Goal: Information Seeking & Learning: Check status

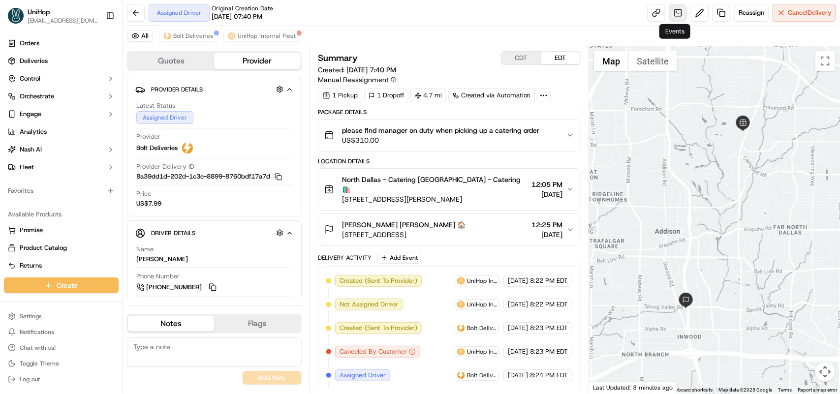
click at [677, 15] on link at bounding box center [679, 13] width 18 height 18
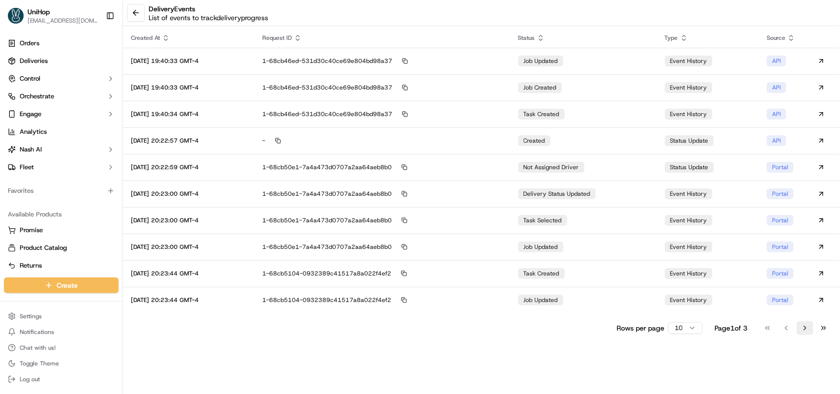
click at [803, 327] on button "Go to next page" at bounding box center [805, 328] width 17 height 14
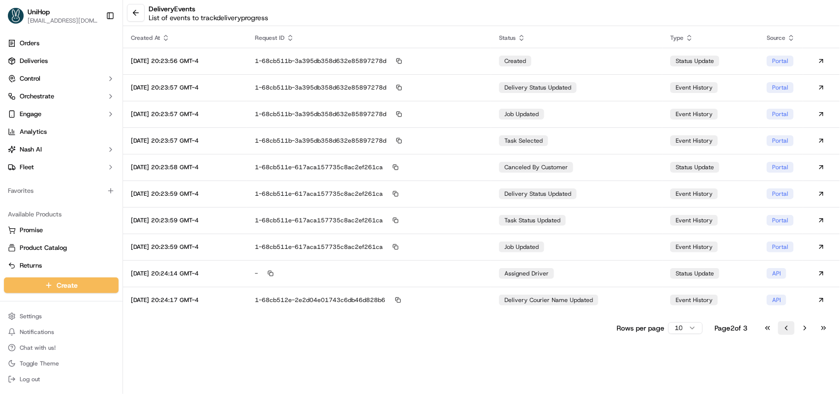
click at [783, 327] on button "Go to previous page" at bounding box center [786, 328] width 17 height 14
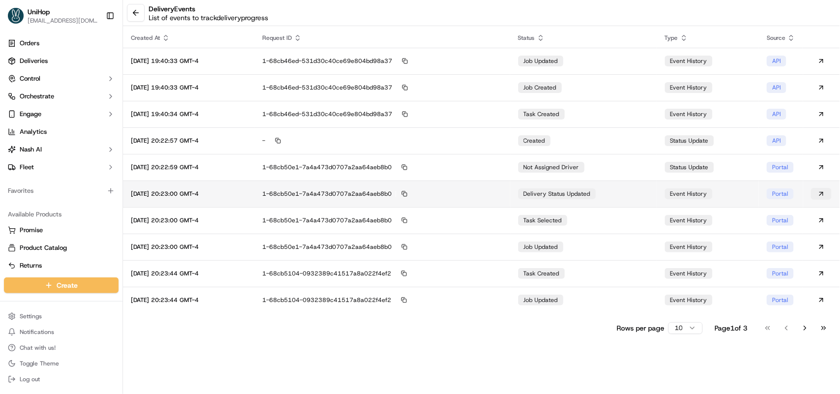
click at [821, 191] on button at bounding box center [821, 194] width 21 height 12
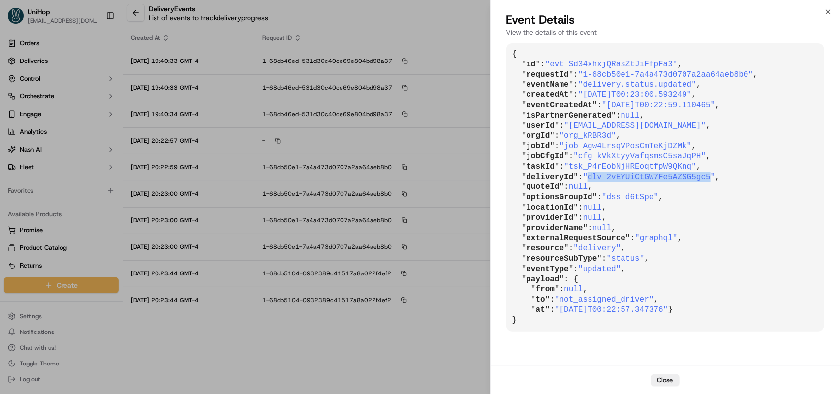
drag, startPoint x: 585, startPoint y: 175, endPoint x: 698, endPoint y: 175, distance: 113.2
click at [698, 175] on span ""dlv_2vEYUiCtGW7Fe5AZSG5gc5"" at bounding box center [649, 177] width 132 height 9
copy span "dlv_2vEYUiCtGW7Fe5AZSG5gc5"
click at [826, 12] on icon "button" at bounding box center [829, 12] width 8 height 8
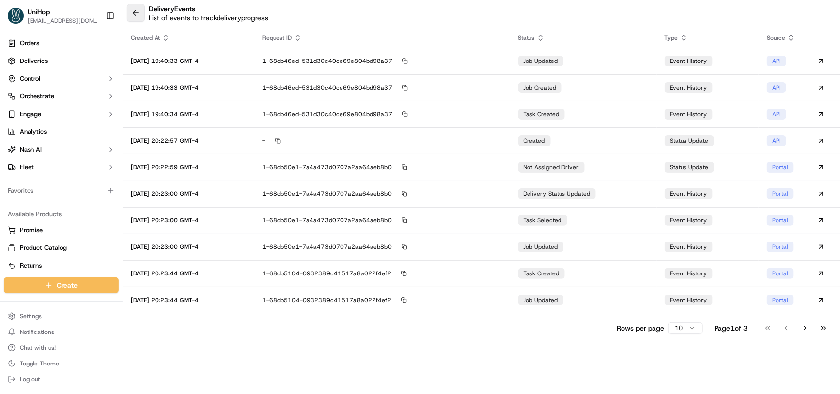
click at [138, 15] on button at bounding box center [136, 13] width 18 height 18
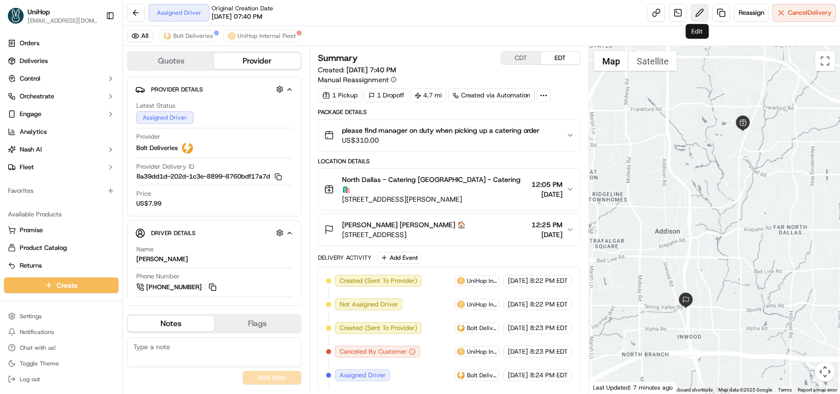
click at [698, 16] on button at bounding box center [700, 13] width 18 height 18
click at [677, 16] on link at bounding box center [679, 13] width 18 height 18
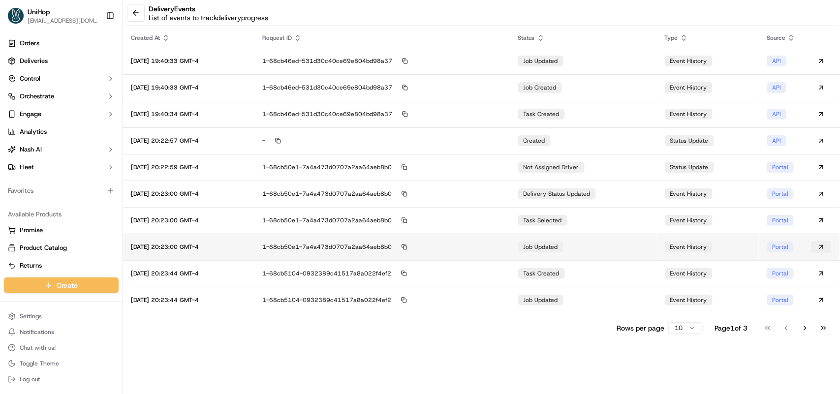
click at [823, 247] on button at bounding box center [821, 247] width 21 height 12
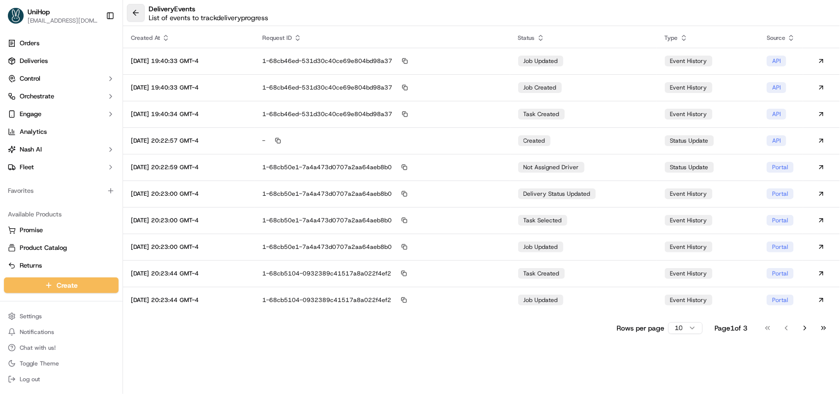
click at [133, 17] on button at bounding box center [136, 13] width 18 height 18
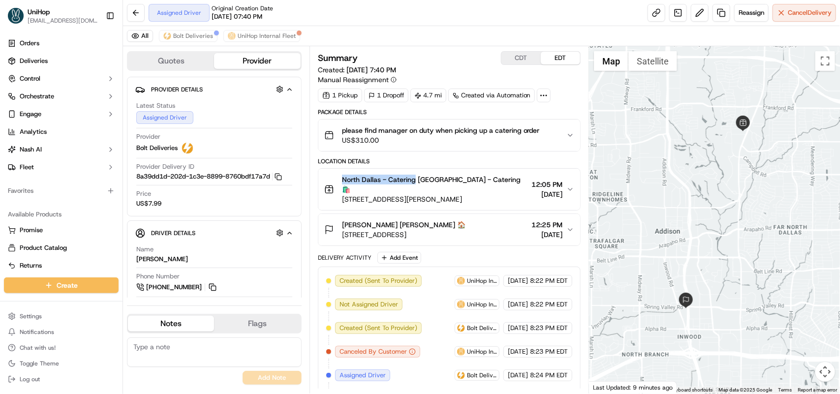
drag, startPoint x: 343, startPoint y: 180, endPoint x: 415, endPoint y: 180, distance: 71.9
click at [415, 180] on span "North Dallas - Catering North Dallas - Catering 🛍️" at bounding box center [435, 185] width 186 height 20
copy span "North Dallas - Catering"
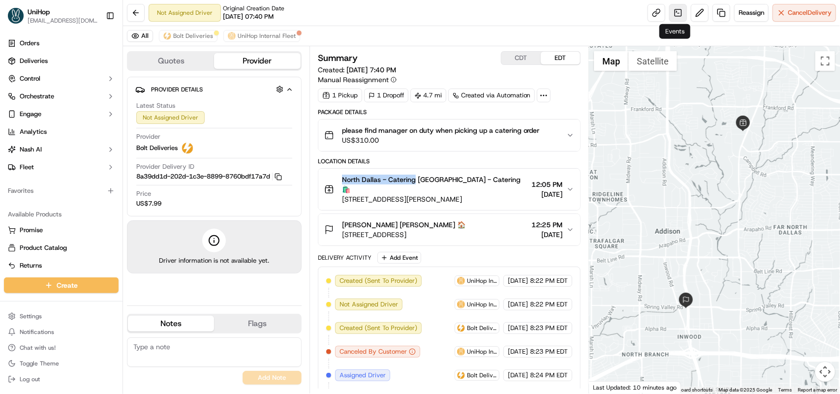
click at [677, 15] on link at bounding box center [679, 13] width 18 height 18
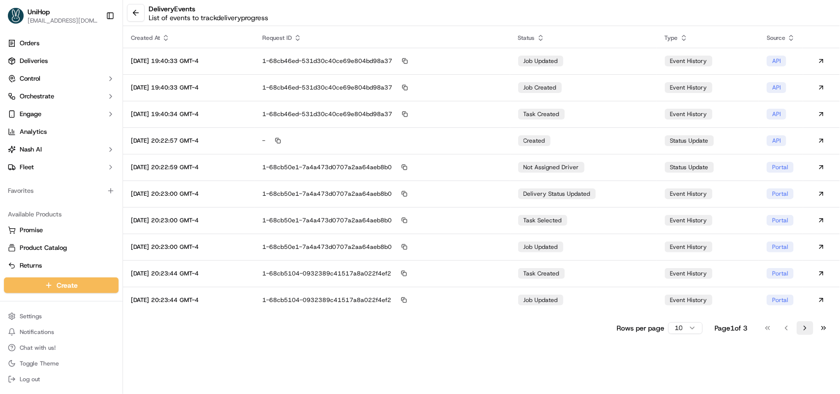
click at [805, 328] on button "Go to next page" at bounding box center [805, 328] width 17 height 14
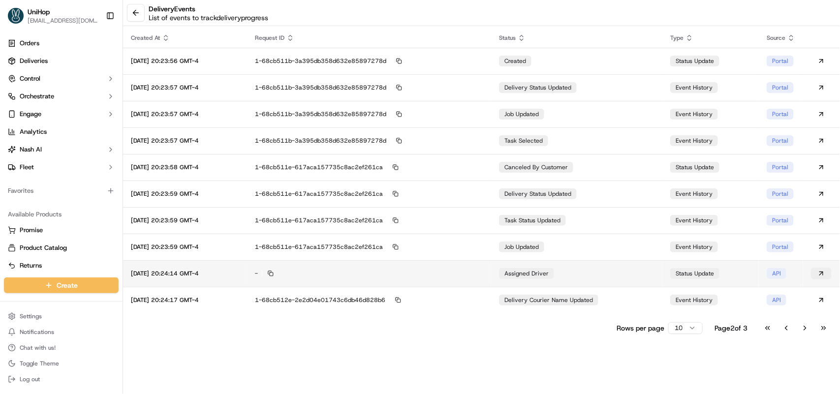
click at [820, 274] on button at bounding box center [821, 274] width 21 height 12
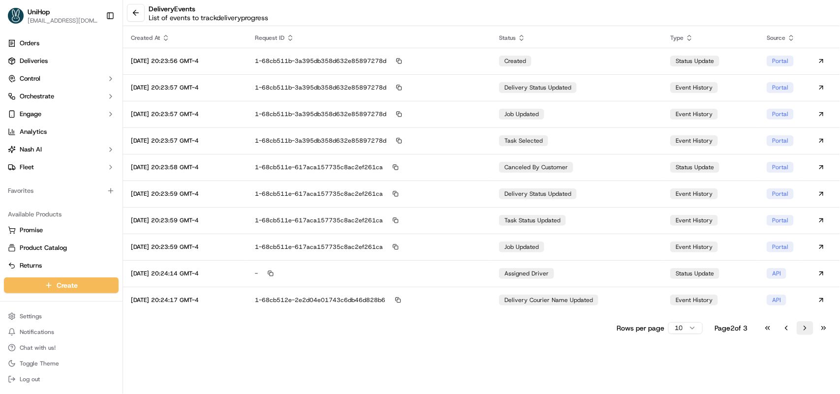
click at [805, 329] on button "Go to next page" at bounding box center [805, 328] width 17 height 14
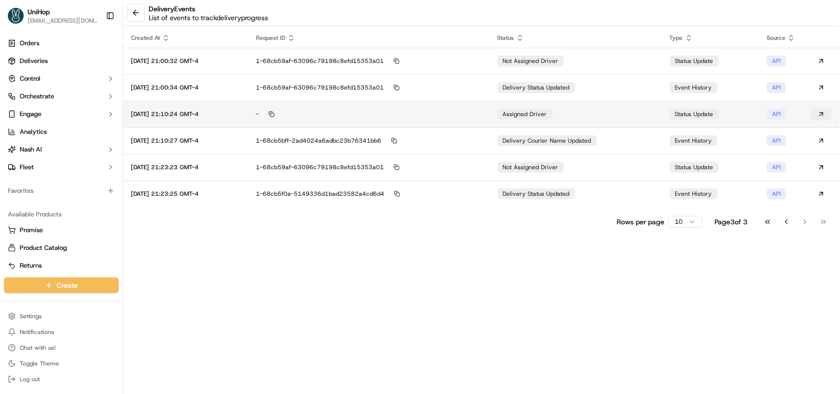
click at [822, 114] on button at bounding box center [821, 114] width 21 height 12
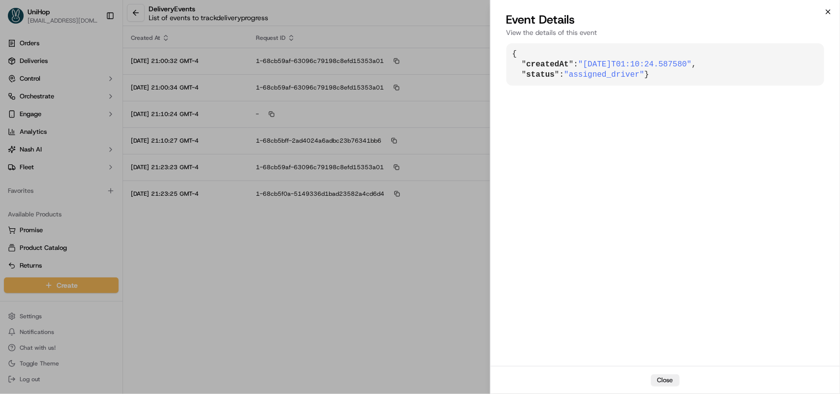
click at [830, 8] on icon "button" at bounding box center [829, 12] width 8 height 8
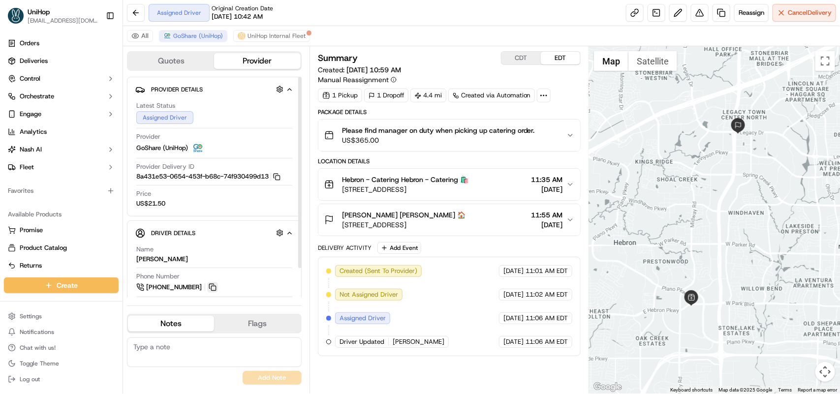
click at [210, 286] on button at bounding box center [212, 287] width 11 height 11
click at [212, 290] on button at bounding box center [212, 287] width 11 height 11
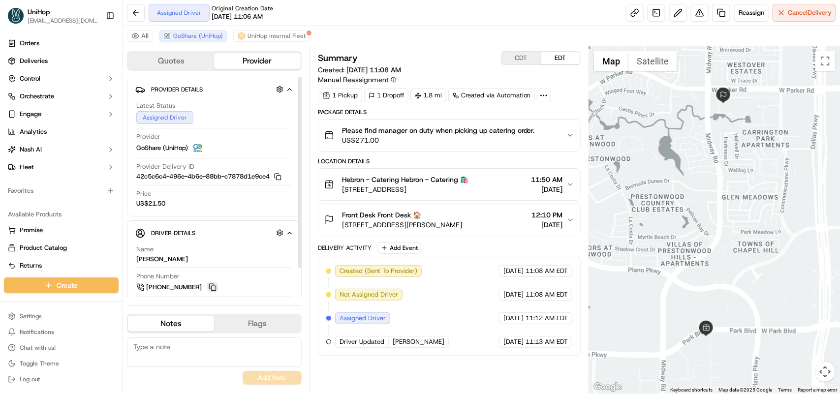
click at [209, 291] on button at bounding box center [212, 287] width 11 height 11
click at [212, 285] on button at bounding box center [212, 287] width 11 height 11
click at [215, 293] on button at bounding box center [212, 287] width 11 height 11
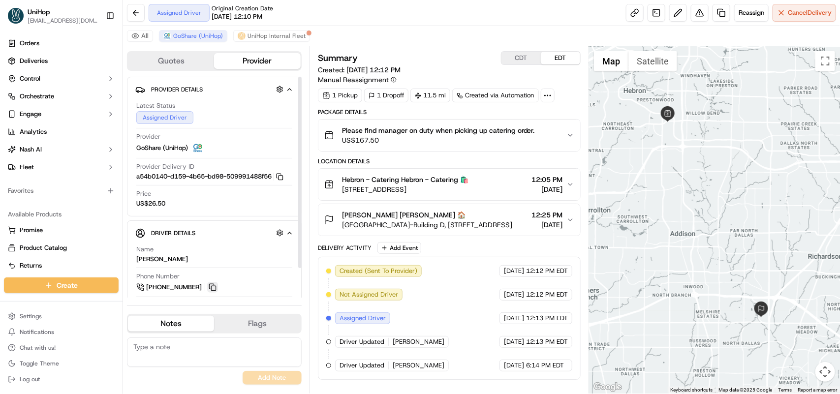
click at [211, 290] on button at bounding box center [212, 287] width 11 height 11
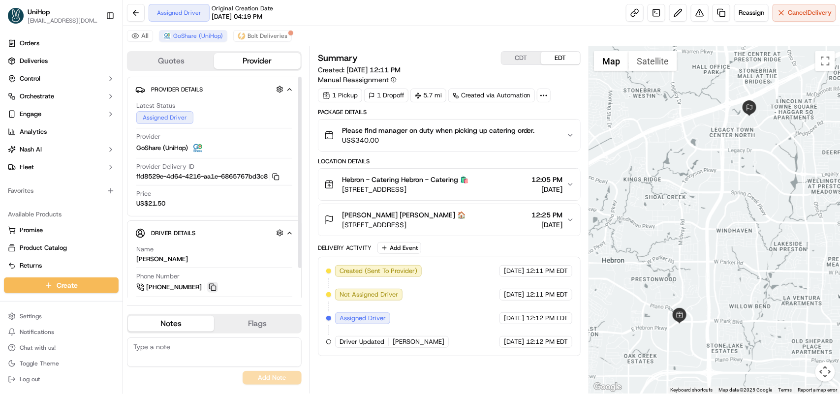
click at [213, 287] on button at bounding box center [212, 287] width 11 height 11
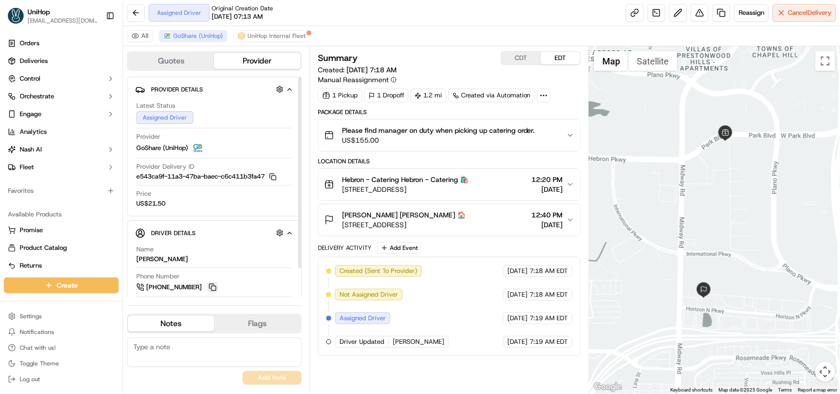
click at [214, 289] on button at bounding box center [212, 287] width 11 height 11
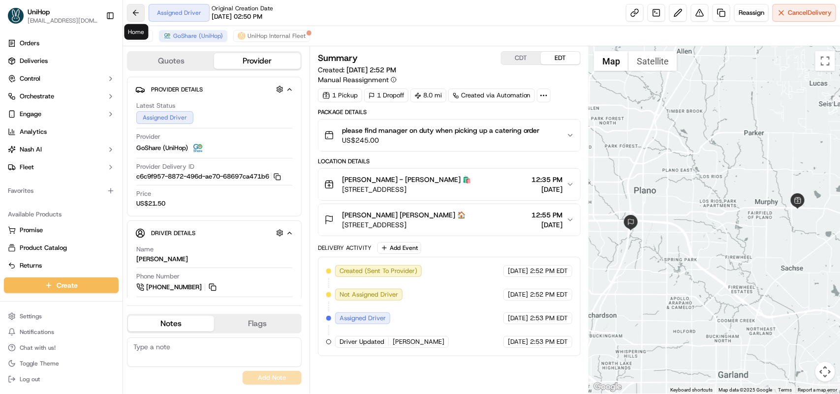
click at [127, 12] on button at bounding box center [136, 13] width 18 height 18
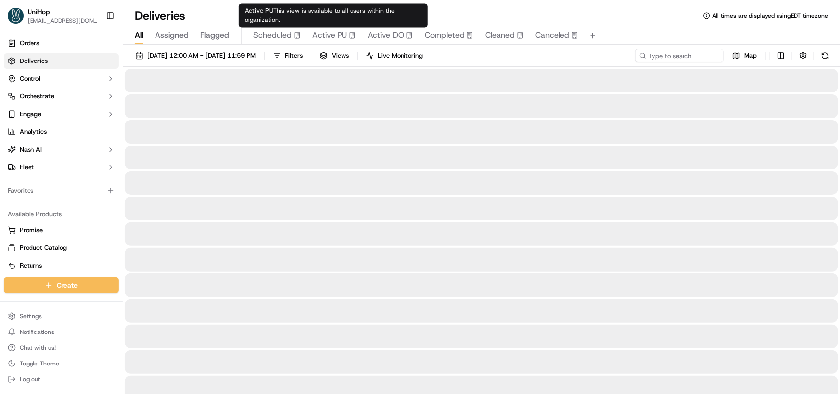
click at [330, 37] on span "Active PU" at bounding box center [330, 36] width 34 height 12
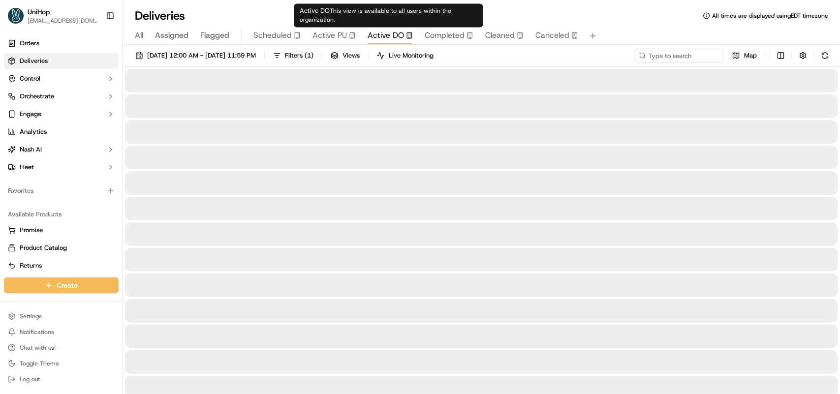
click at [390, 33] on span "Active DO" at bounding box center [386, 36] width 36 height 12
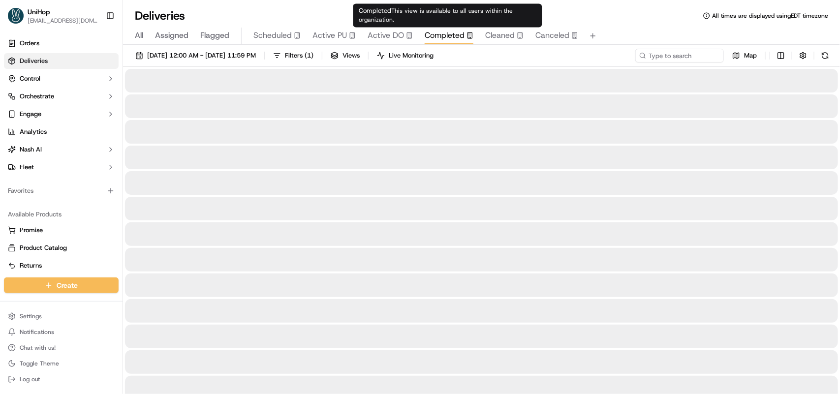
click at [439, 29] on button "Completed" at bounding box center [449, 36] width 49 height 17
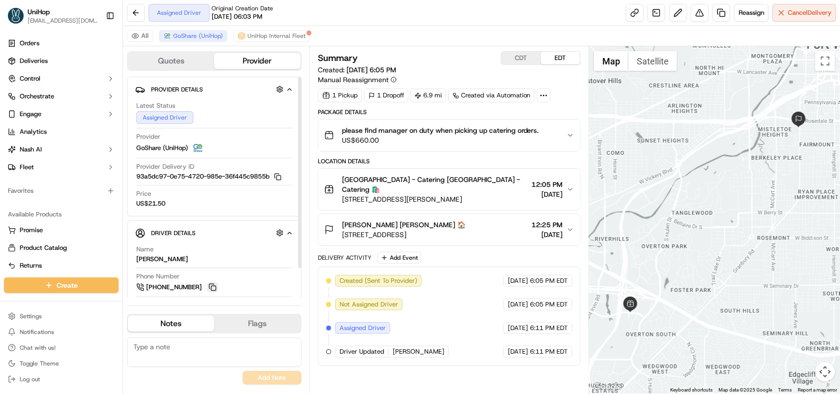
click at [214, 289] on button at bounding box center [212, 287] width 11 height 11
